Goal: Task Accomplishment & Management: Use online tool/utility

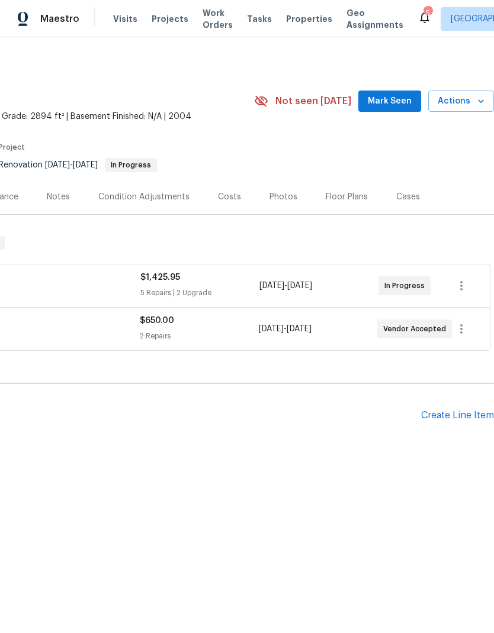
scroll to position [0, 175]
click at [161, 14] on span "Projects" at bounding box center [170, 19] width 37 height 12
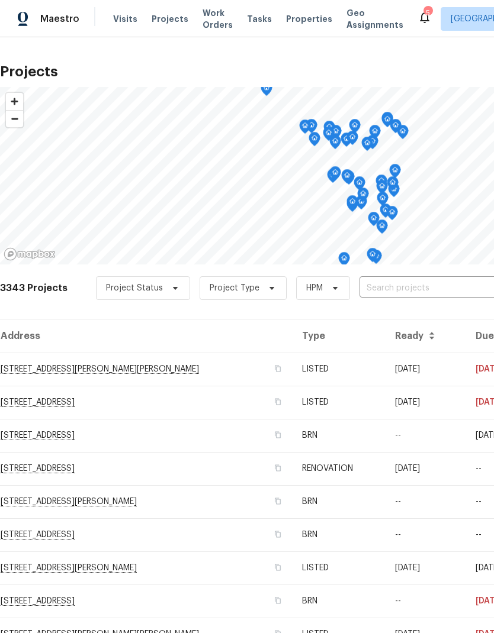
click at [392, 285] on input "text" at bounding box center [427, 288] width 136 height 18
type input "[PERSON_NAME]"
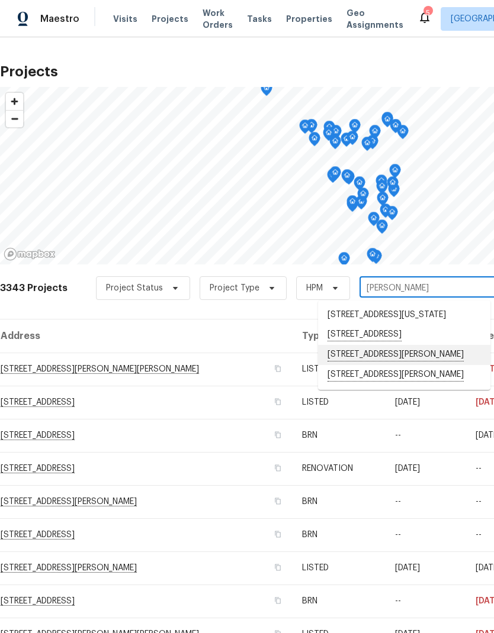
click at [421, 365] on li "[STREET_ADDRESS][PERSON_NAME]" at bounding box center [404, 355] width 172 height 20
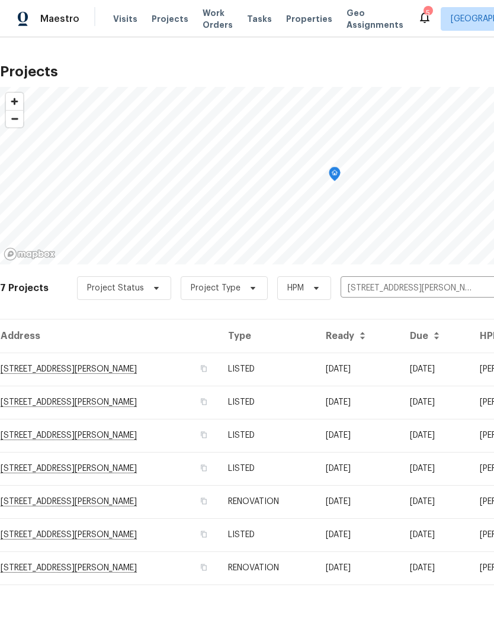
click at [192, 365] on td "[STREET_ADDRESS][PERSON_NAME]" at bounding box center [109, 369] width 218 height 33
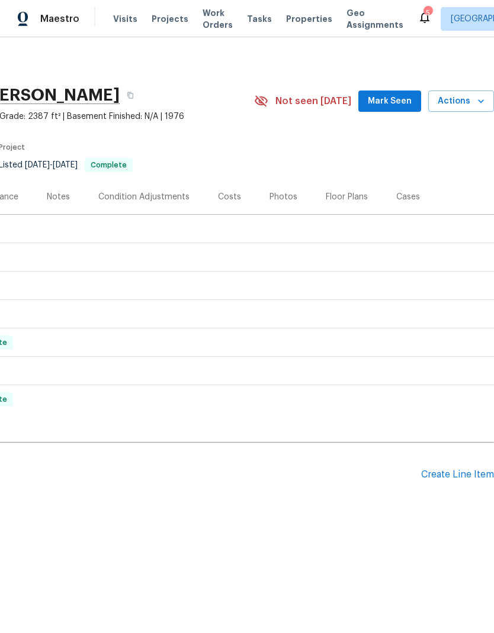
scroll to position [0, 175]
click at [477, 100] on icon "button" at bounding box center [481, 101] width 12 height 12
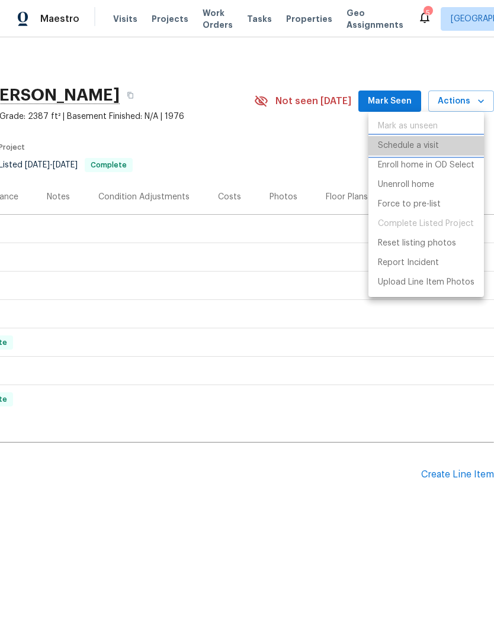
click at [431, 147] on p "Schedule a visit" at bounding box center [408, 146] width 61 height 12
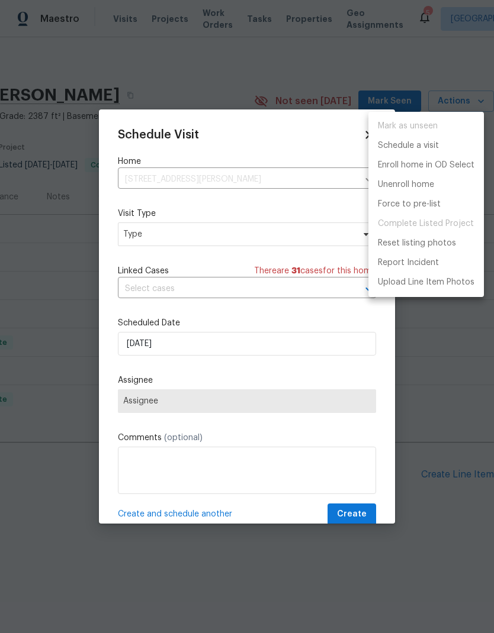
click at [182, 228] on div at bounding box center [247, 316] width 494 height 633
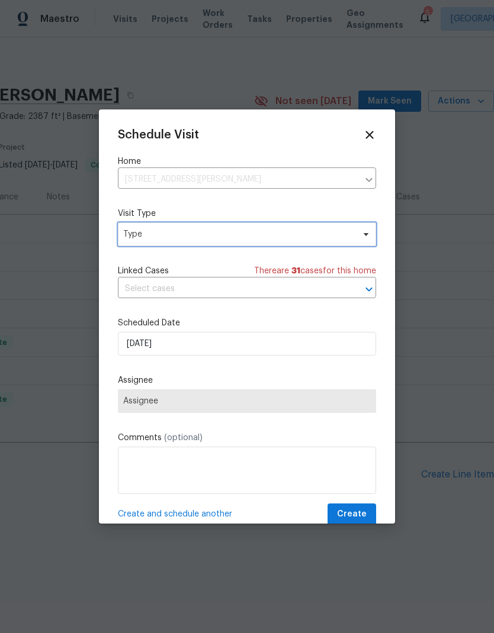
click at [185, 234] on span "Type" at bounding box center [238, 234] width 230 height 12
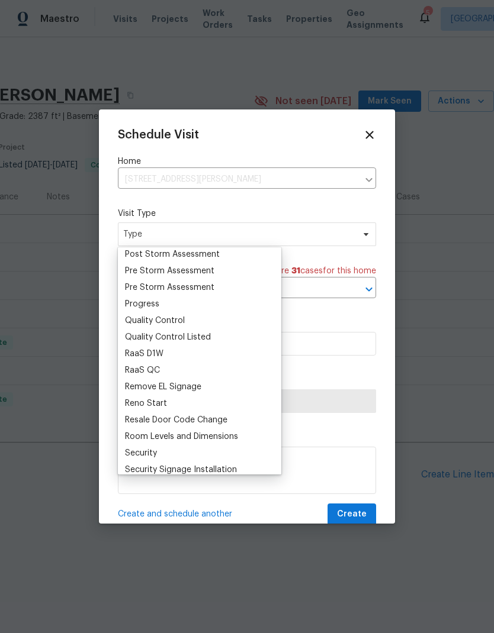
scroll to position [748, 0]
click at [143, 304] on div "Progress" at bounding box center [142, 306] width 34 height 12
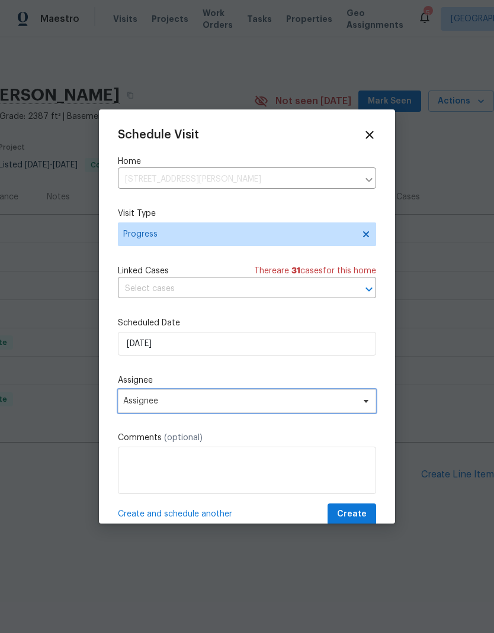
click at [153, 403] on span "Assignee" at bounding box center [239, 401] width 232 height 9
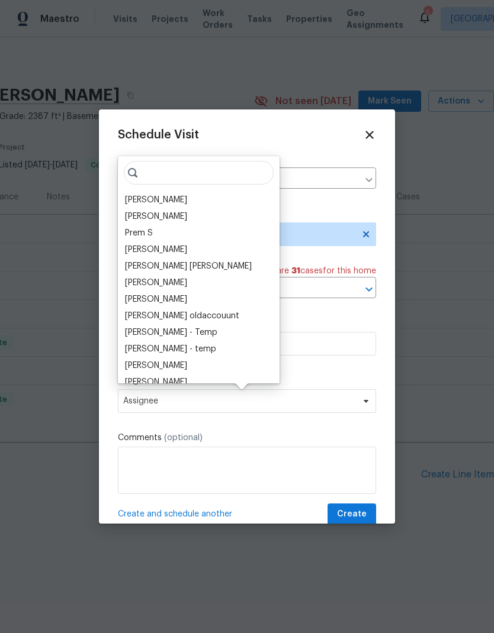
click at [157, 204] on div "[PERSON_NAME]" at bounding box center [156, 200] width 62 height 12
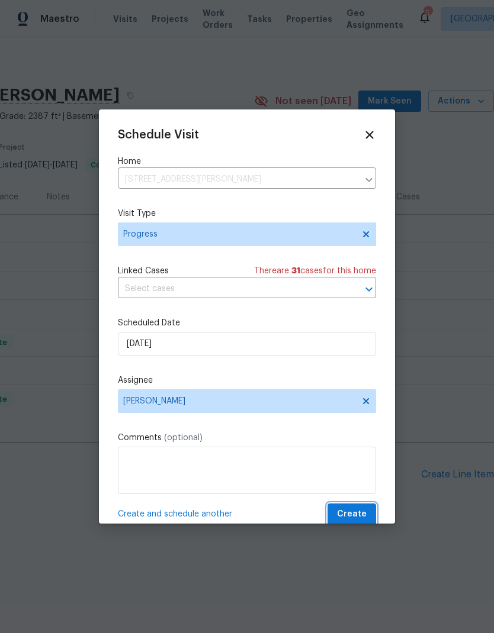
click at [353, 517] on span "Create" at bounding box center [352, 514] width 30 height 15
